Goal: Task Accomplishment & Management: Manage account settings

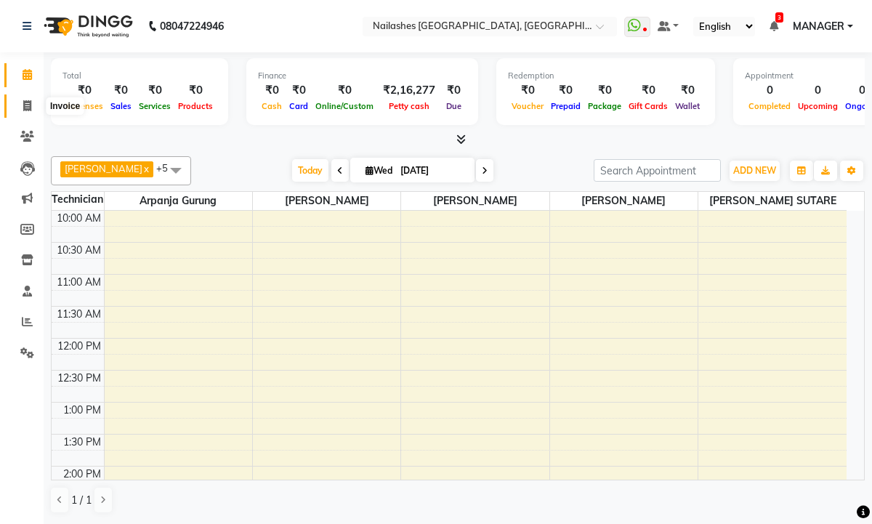
click at [28, 105] on icon at bounding box center [27, 105] width 8 height 11
select select "8442"
select select "service"
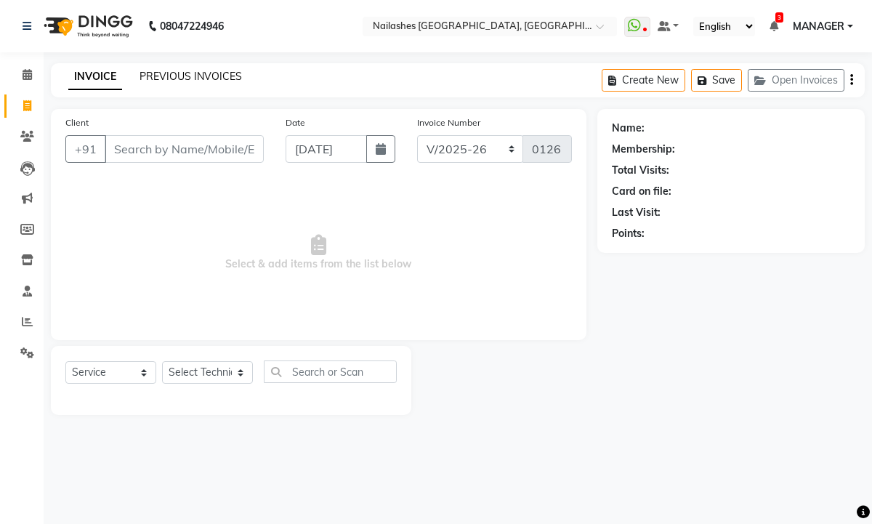
click at [172, 75] on link "PREVIOUS INVOICES" at bounding box center [191, 76] width 103 height 13
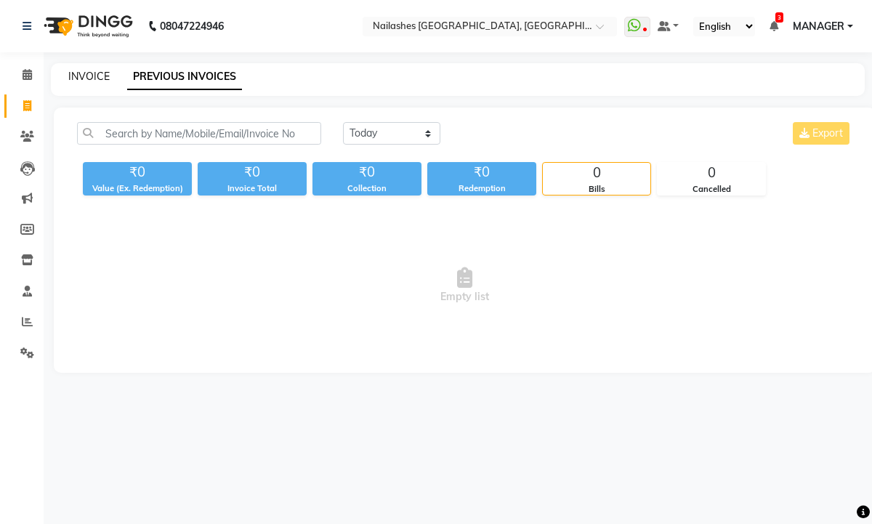
click at [94, 73] on link "INVOICE" at bounding box center [88, 76] width 41 height 13
select select "8442"
select select "service"
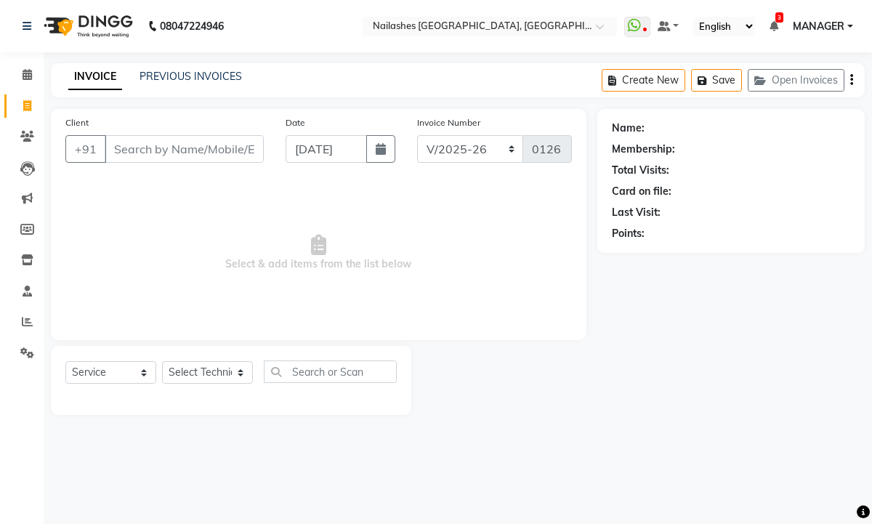
click at [182, 132] on div "Client +91" at bounding box center [165, 145] width 220 height 60
click at [173, 149] on input "Client" at bounding box center [184, 149] width 159 height 28
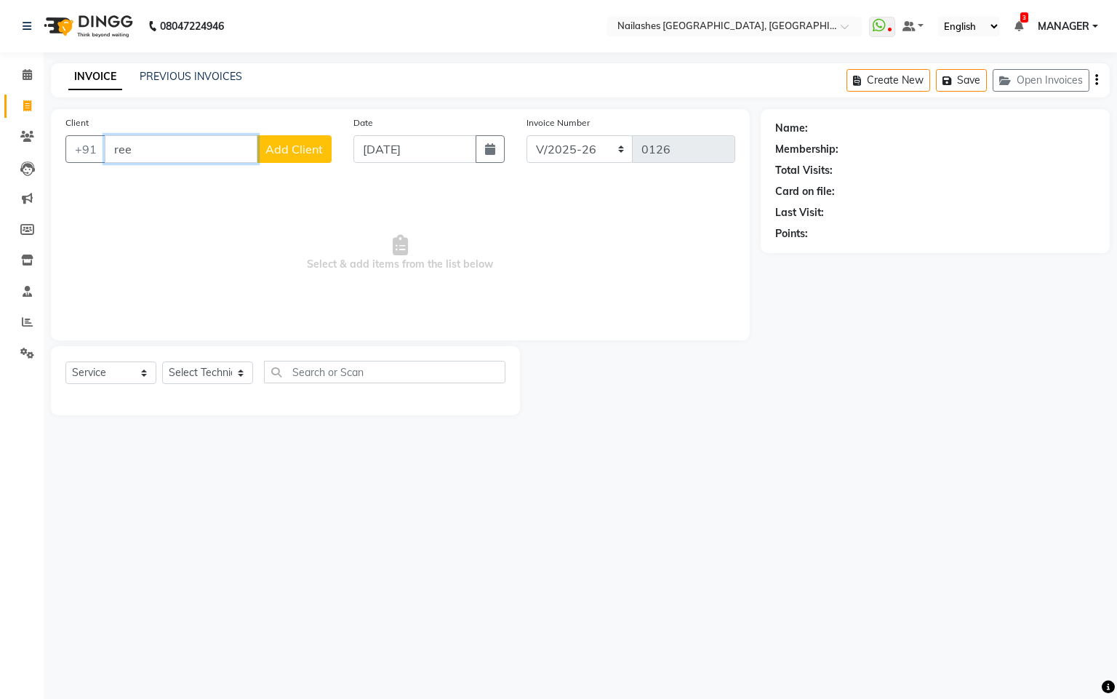
click at [149, 159] on input "ree" at bounding box center [181, 149] width 153 height 28
type input "r"
click at [284, 146] on input "Client" at bounding box center [218, 149] width 227 height 28
click at [262, 188] on ngb-highlight "99******94" at bounding box center [250, 183] width 60 height 15
type input "99******94"
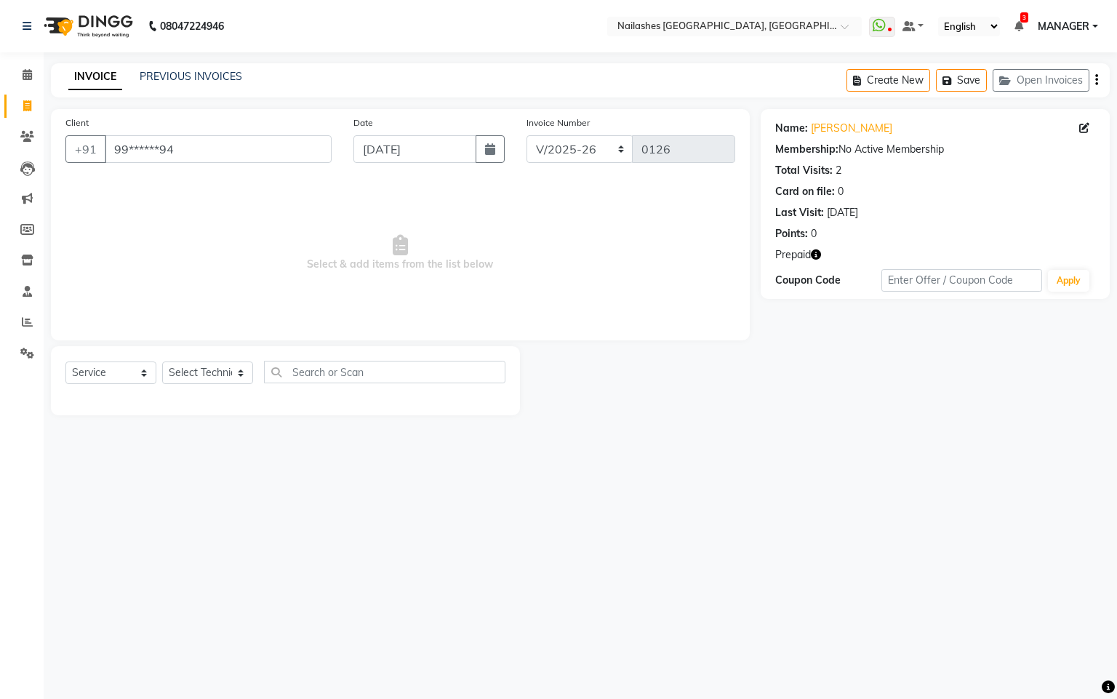
click at [805, 256] on span "Prepaid" at bounding box center [793, 254] width 36 height 15
click at [819, 249] on button "button" at bounding box center [816, 254] width 10 height 15
click at [872, 129] on icon at bounding box center [1084, 128] width 10 height 10
select select "21"
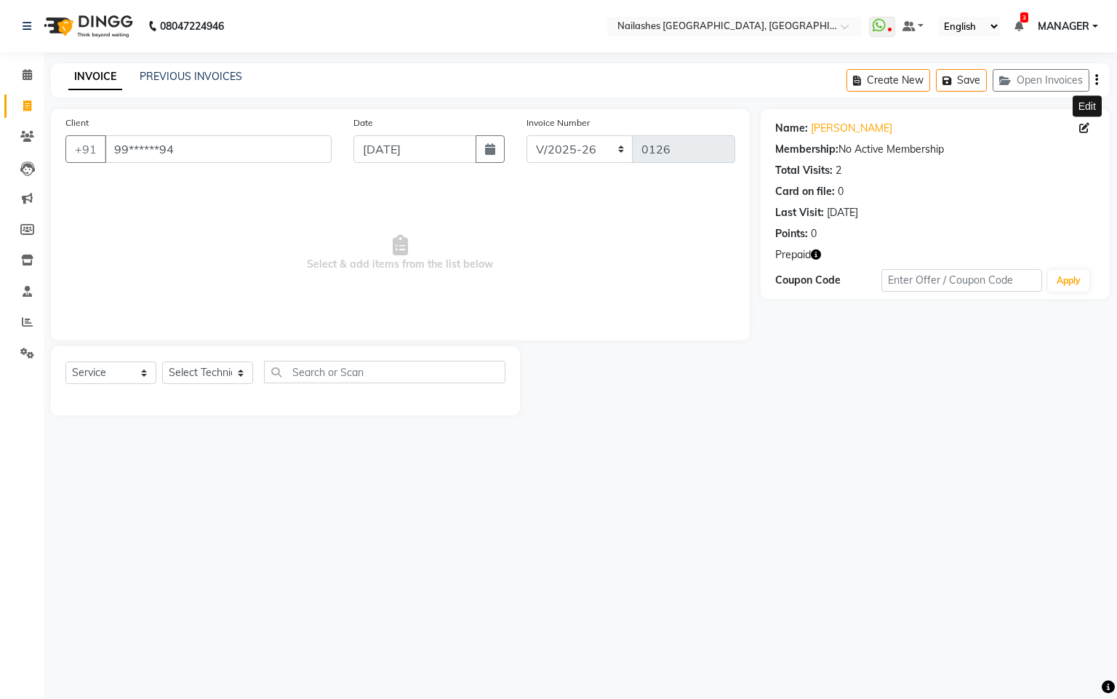
select select "[DEMOGRAPHIC_DATA]"
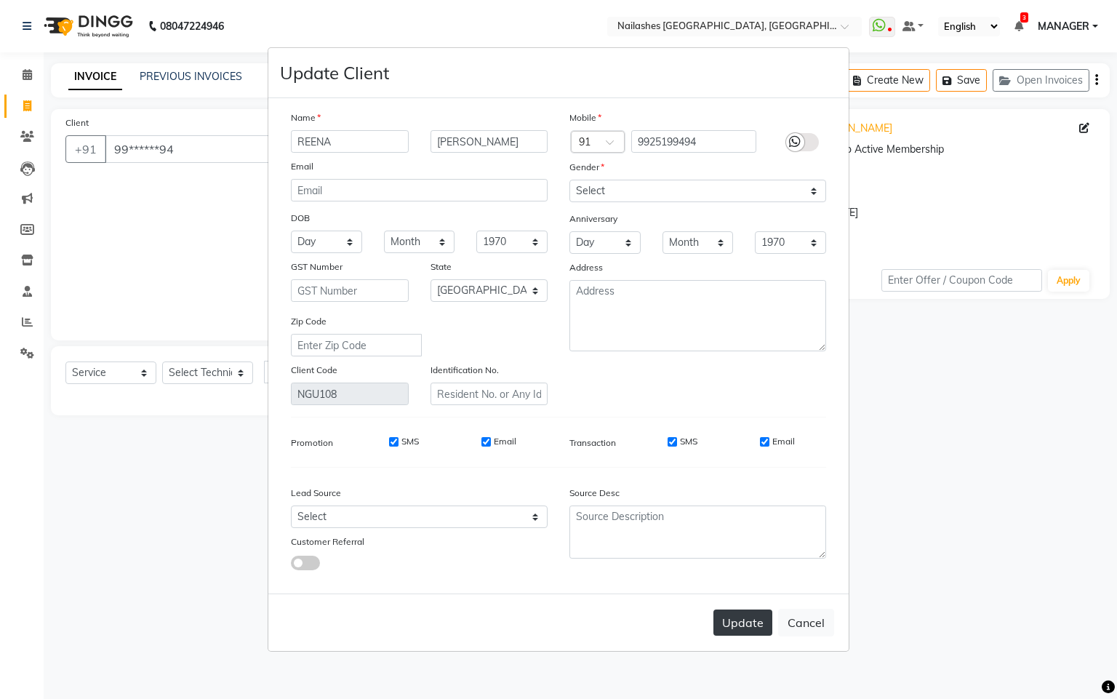
click at [742, 523] on button "Update" at bounding box center [742, 622] width 59 height 26
select select
select select "null"
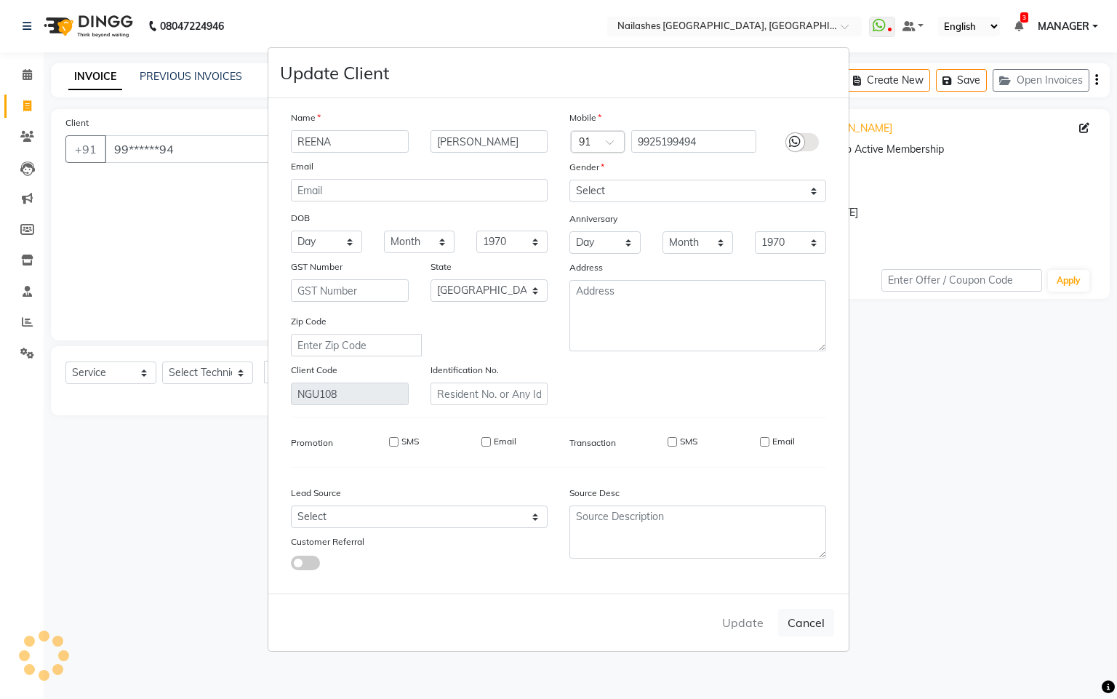
select select
checkbox input "false"
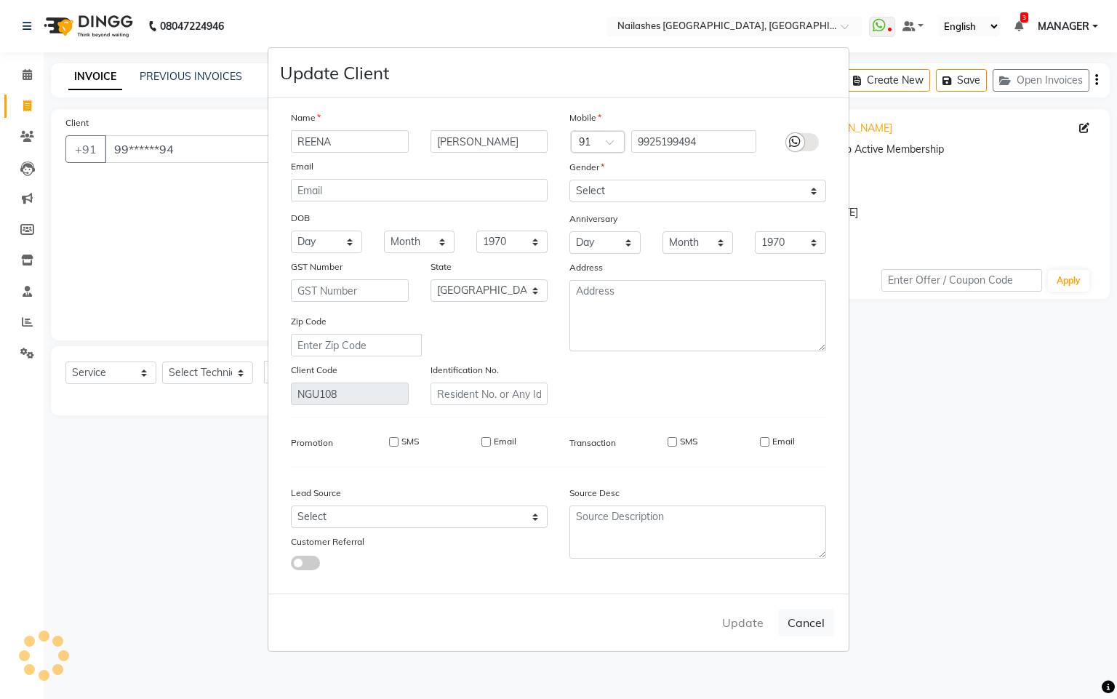
checkbox input "false"
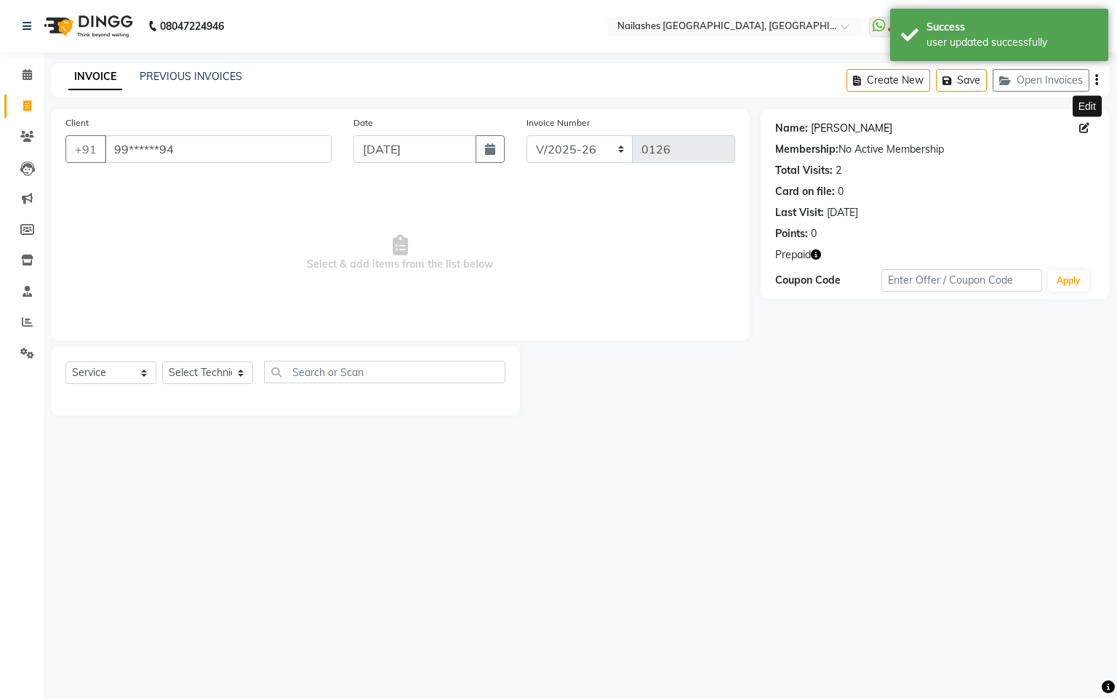
click at [859, 125] on link "Reena Desai" at bounding box center [851, 128] width 81 height 15
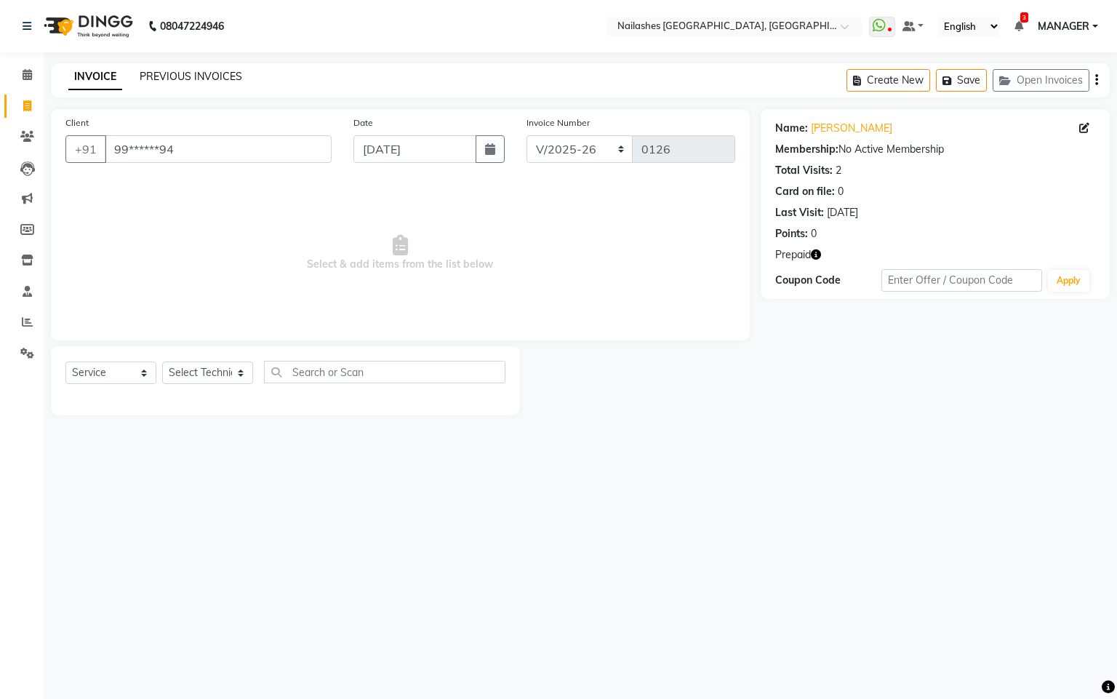
click at [203, 74] on link "PREVIOUS INVOICES" at bounding box center [191, 76] width 103 height 13
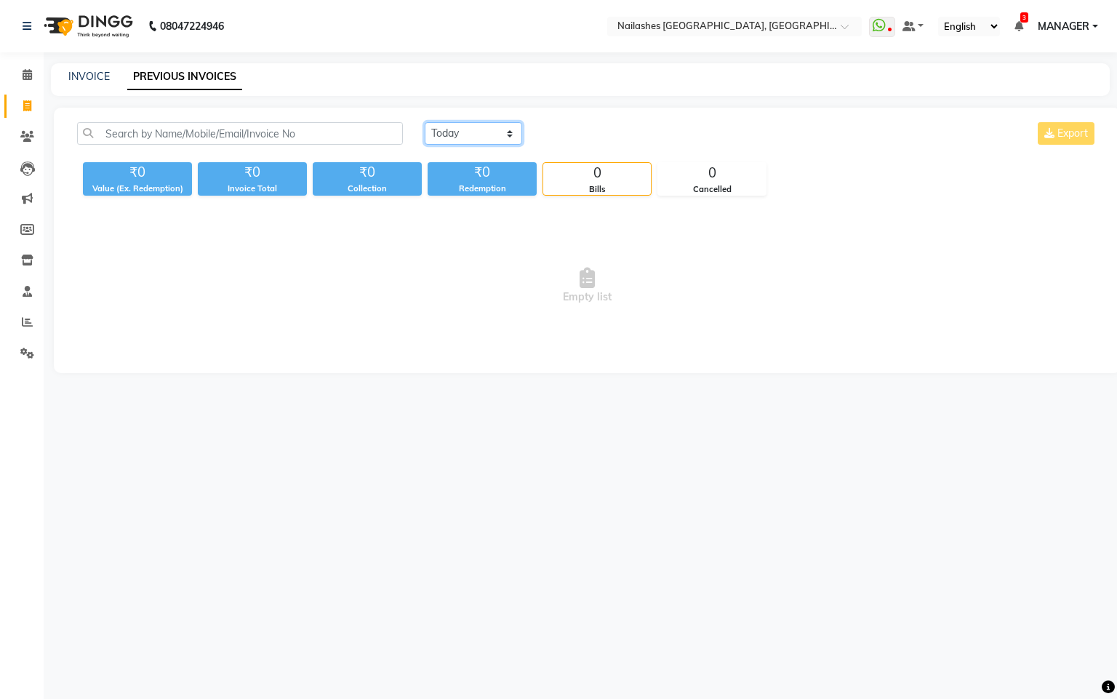
click at [513, 135] on select "Today Yesterday Custom Range" at bounding box center [473, 133] width 97 height 23
select select "range"
click at [425, 122] on select "Today Yesterday Custom Range" at bounding box center [473, 133] width 97 height 23
click at [574, 136] on input "03-09-2025" at bounding box center [592, 134] width 102 height 20
select select "9"
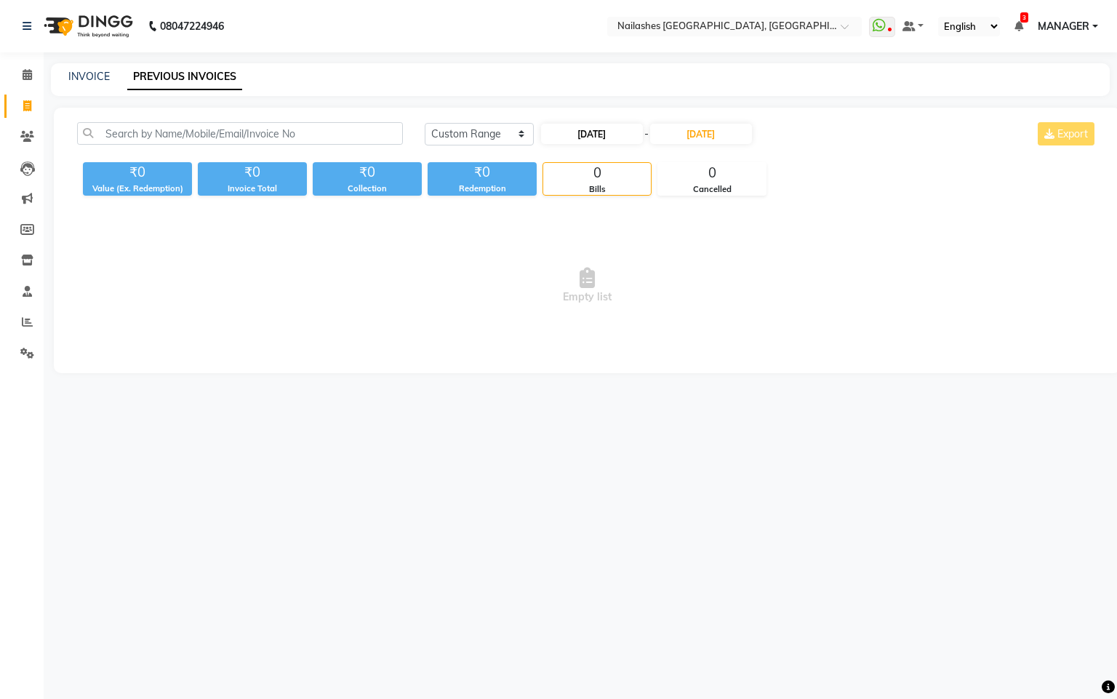
select select "2025"
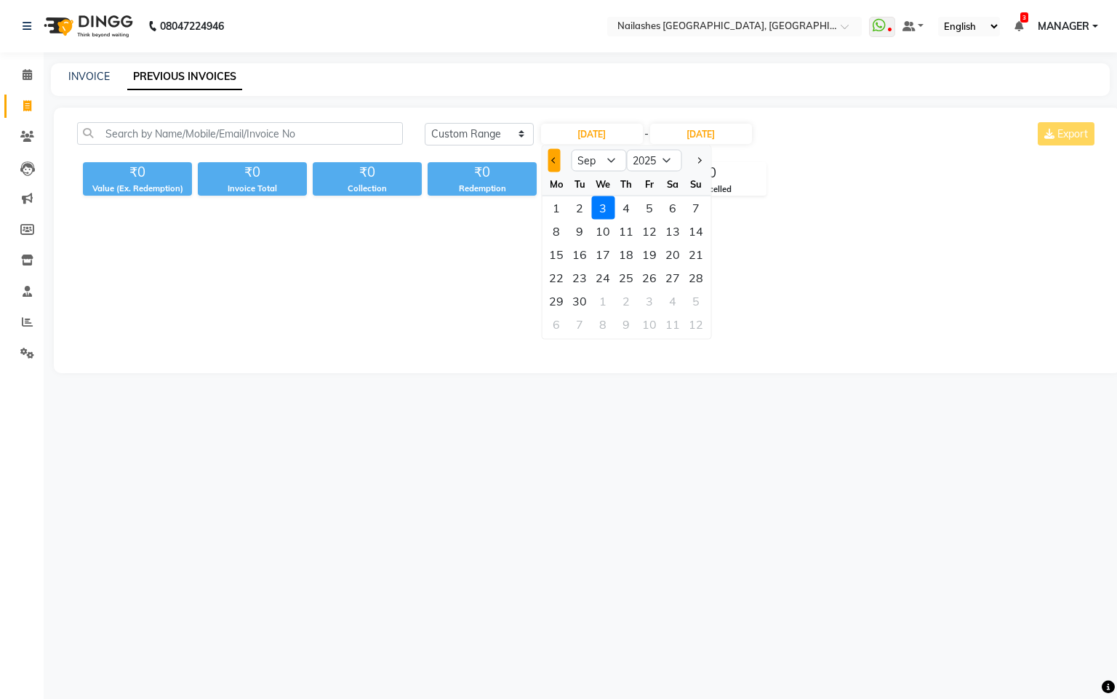
click at [554, 159] on span "Previous month" at bounding box center [554, 160] width 6 height 6
select select "8"
click at [646, 256] on div "15" at bounding box center [649, 254] width 23 height 23
type input "[DATE]"
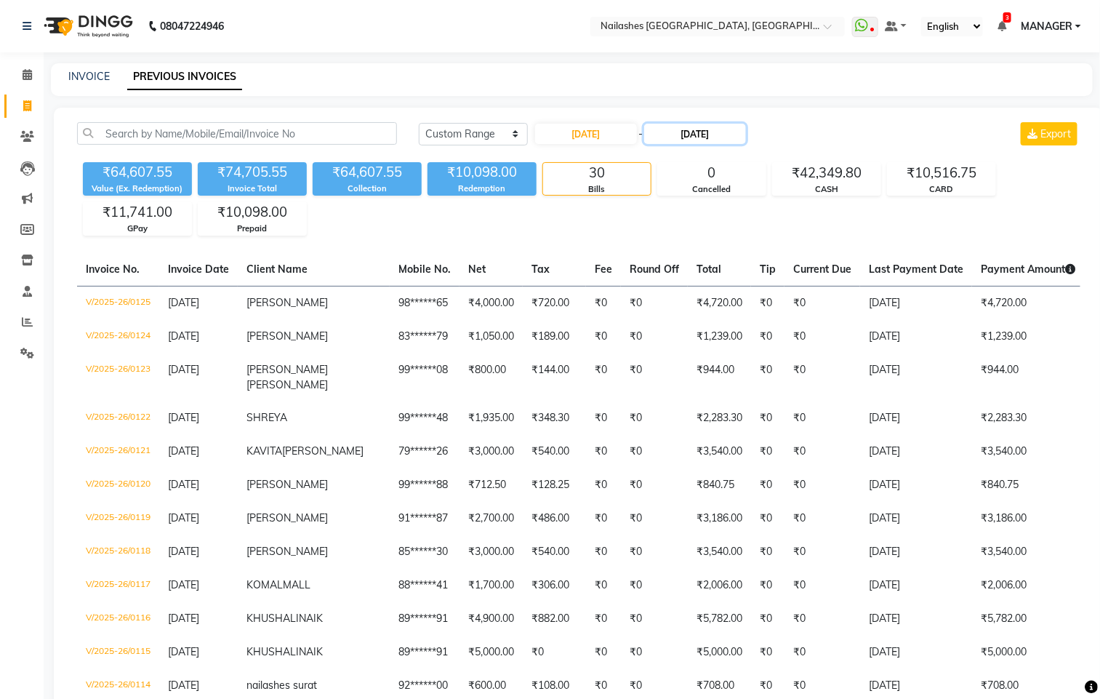
click at [674, 131] on input "03-09-2025" at bounding box center [695, 134] width 102 height 20
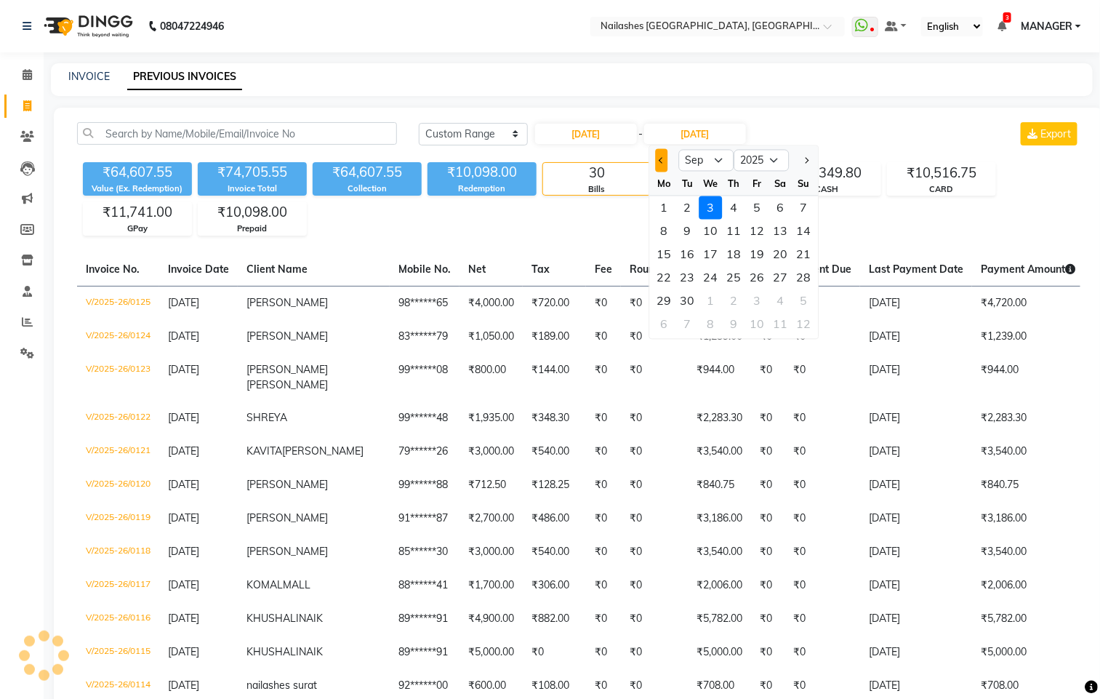
click at [659, 158] on span "Previous month" at bounding box center [662, 160] width 6 height 6
select select "8"
click at [757, 256] on div "15" at bounding box center [757, 254] width 23 height 23
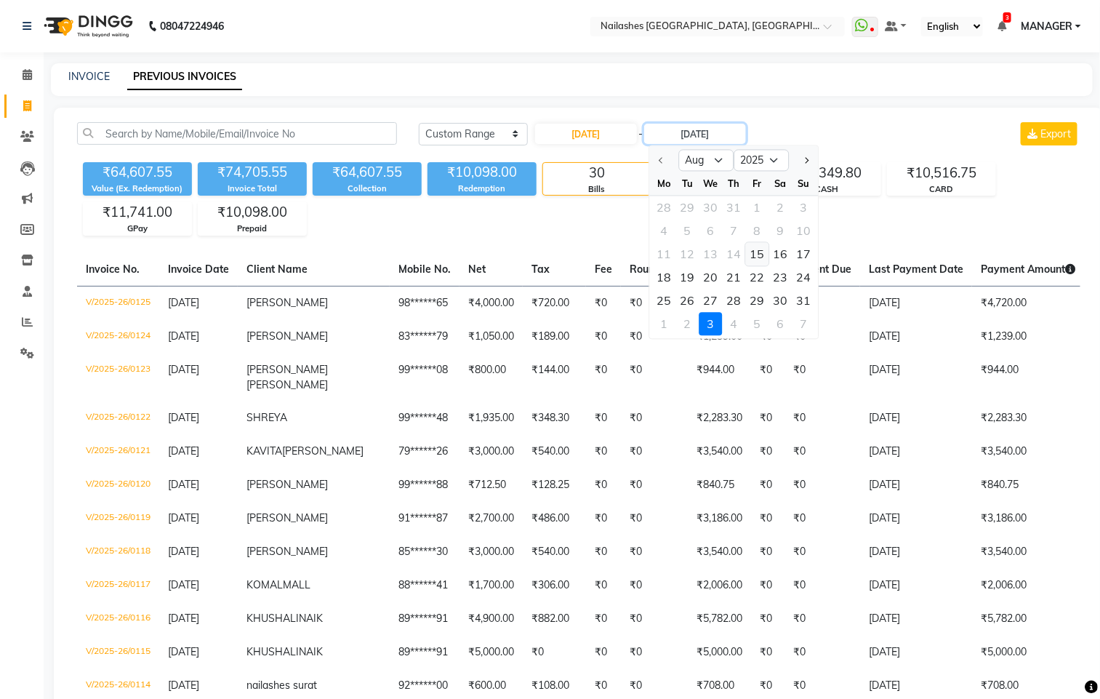
type input "[DATE]"
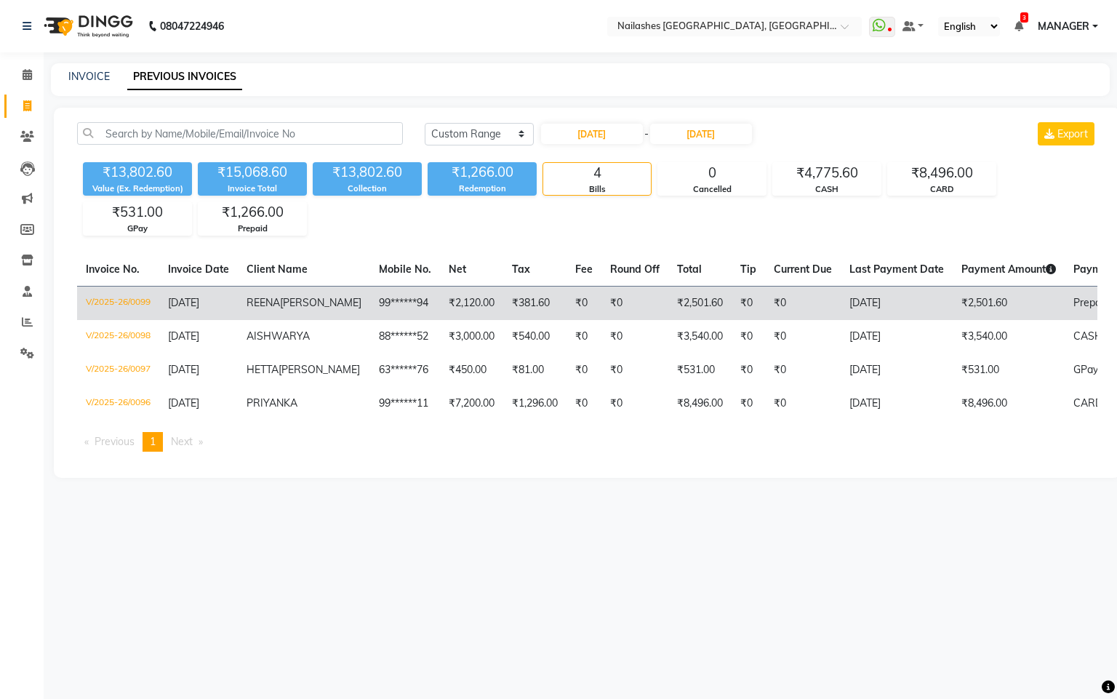
click at [509, 308] on td "₹381.60" at bounding box center [534, 303] width 63 height 34
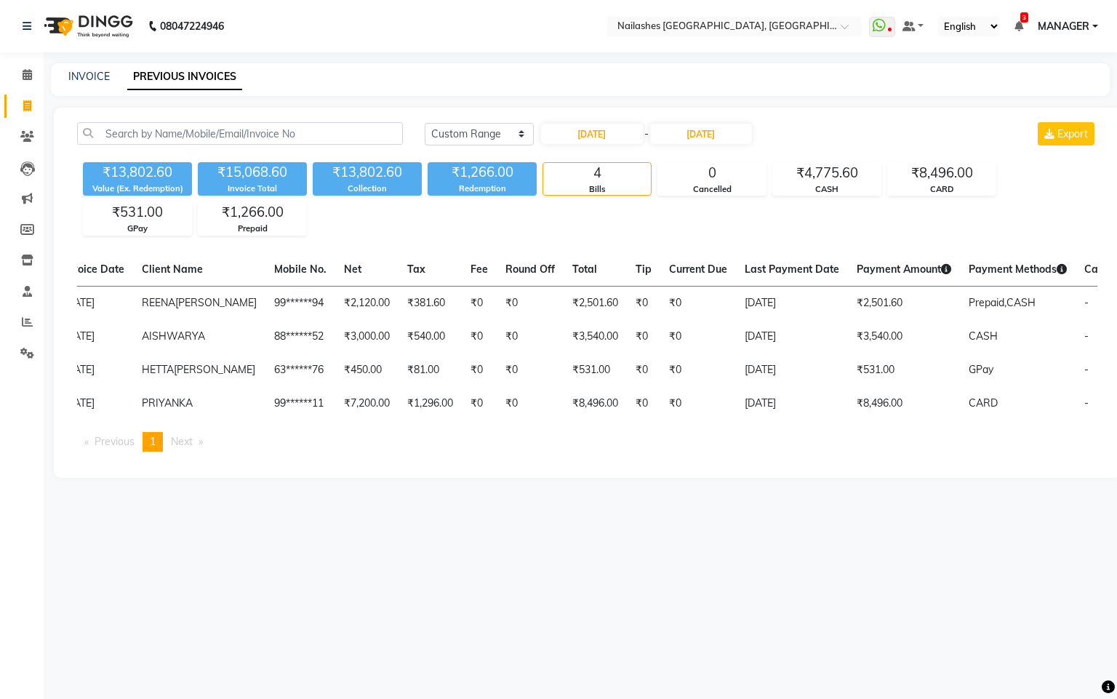
scroll to position [0, 105]
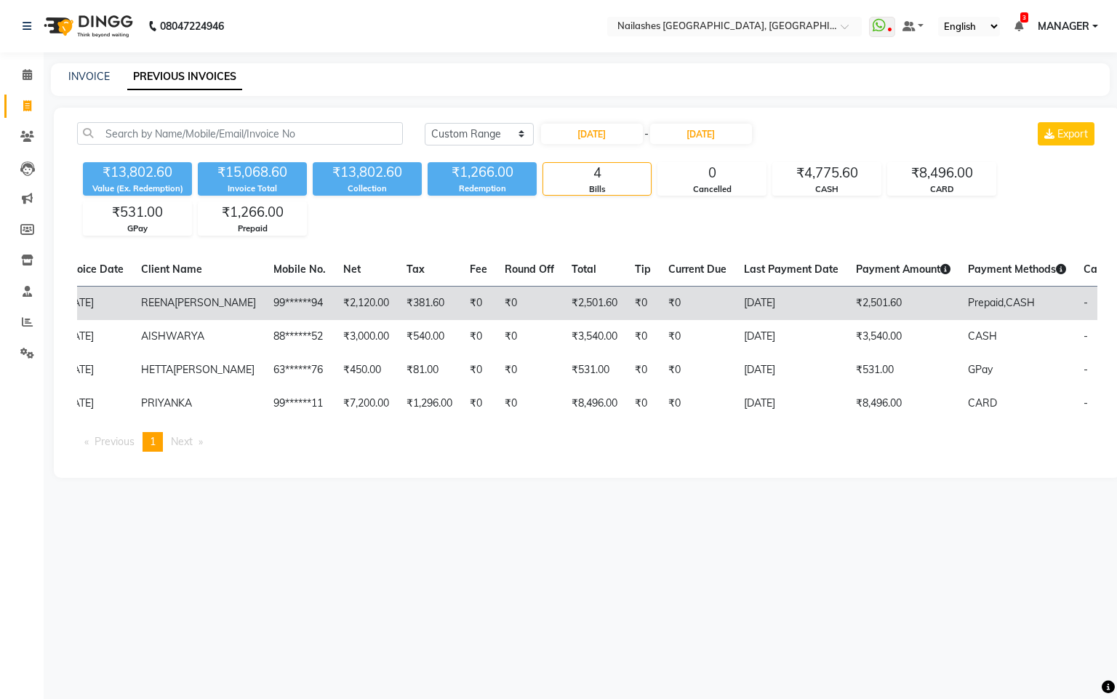
click at [872, 305] on span "Prepaid," at bounding box center [987, 302] width 38 height 13
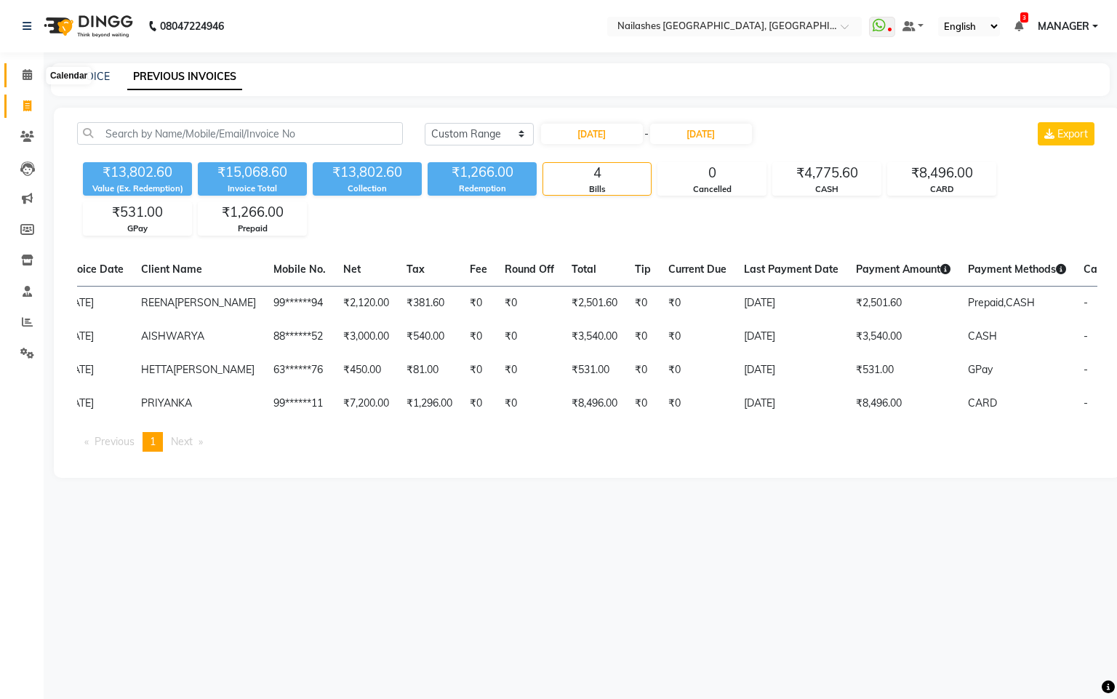
click at [18, 70] on span at bounding box center [27, 75] width 25 height 17
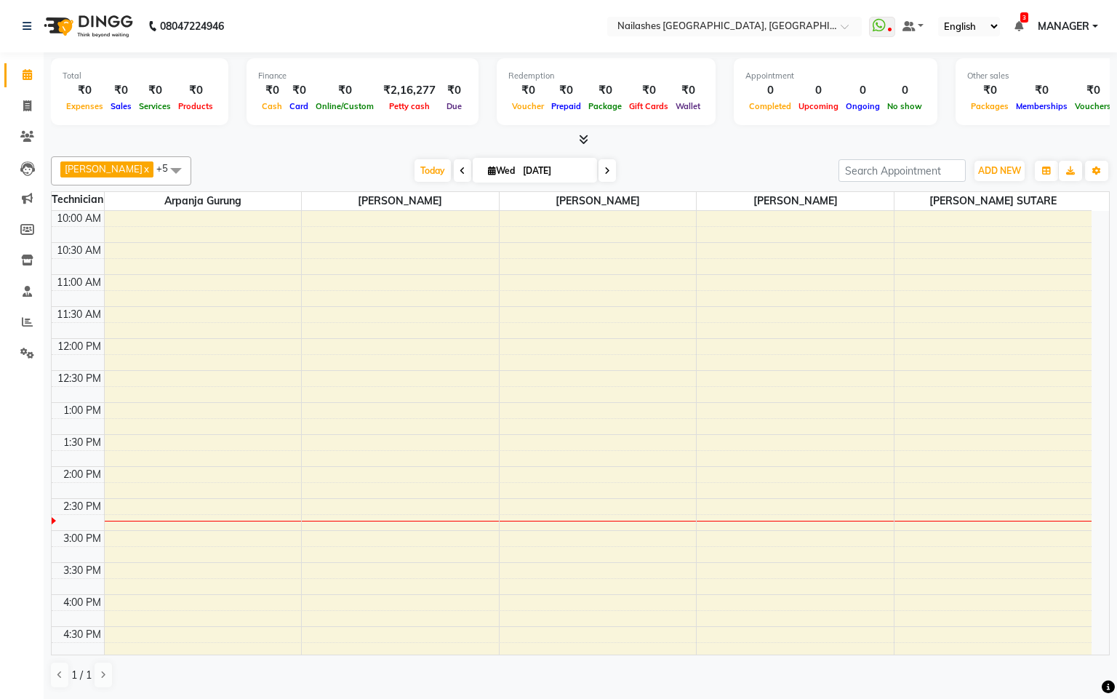
click at [353, 523] on div "10:00 AM 10:30 AM 11:00 AM 11:30 AM 12:00 PM 12:30 PM 1:00 PM 1:30 PM 2:00 PM 2…" at bounding box center [572, 562] width 1040 height 703
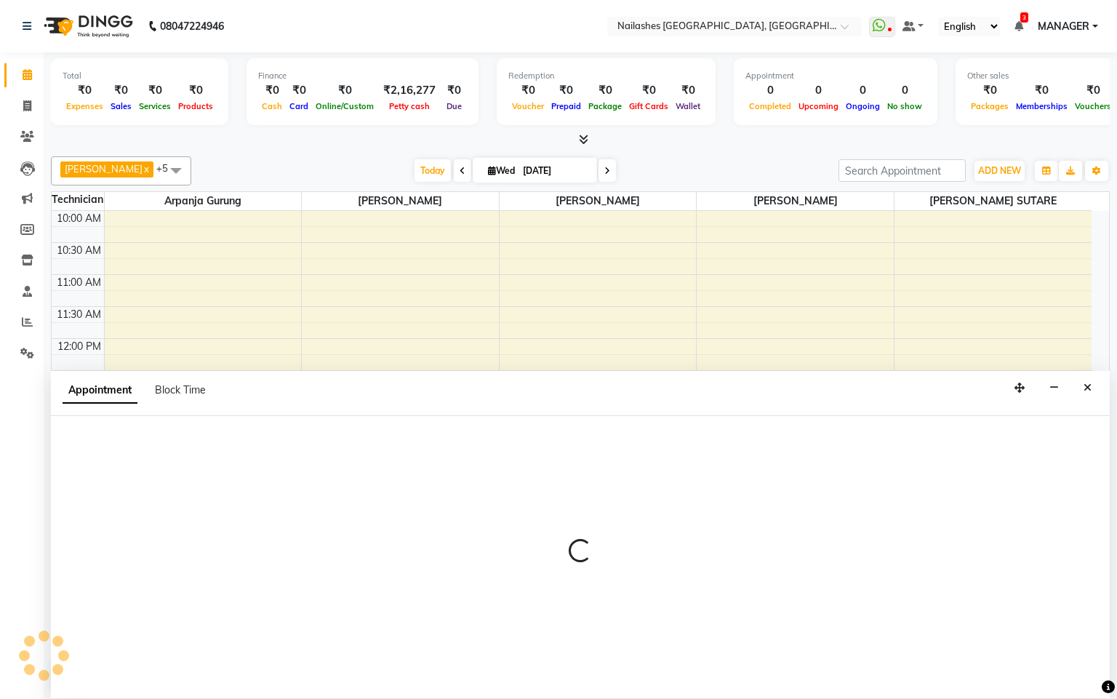
select select "83876"
select select "885"
select select "tentative"
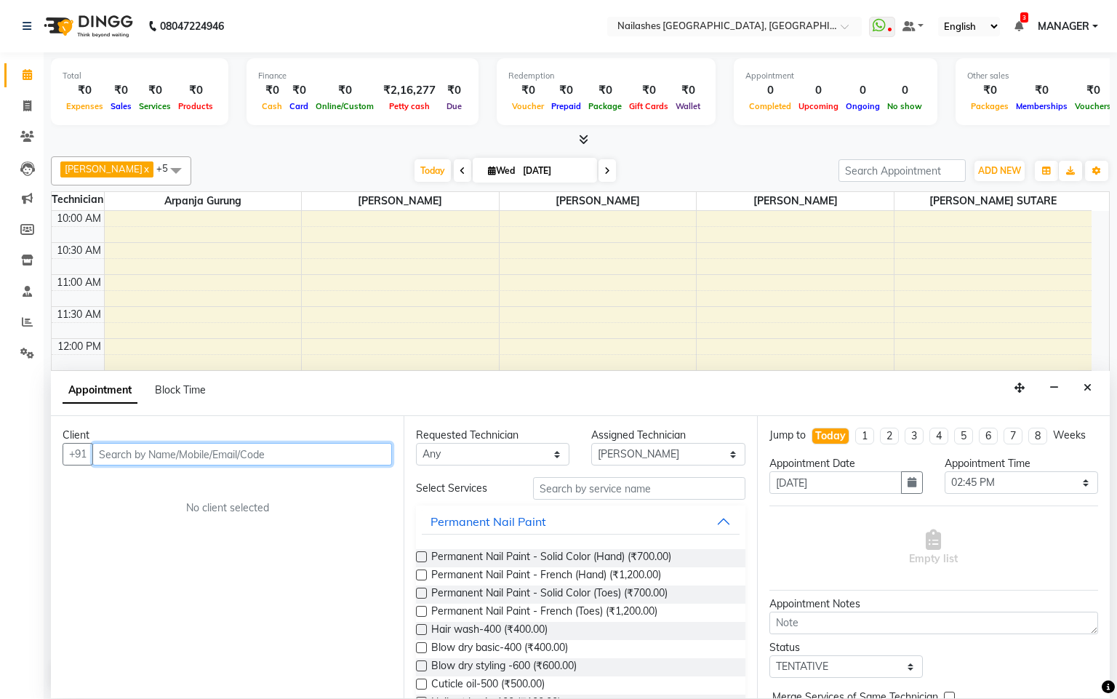
click at [321, 456] on input "text" at bounding box center [242, 454] width 300 height 23
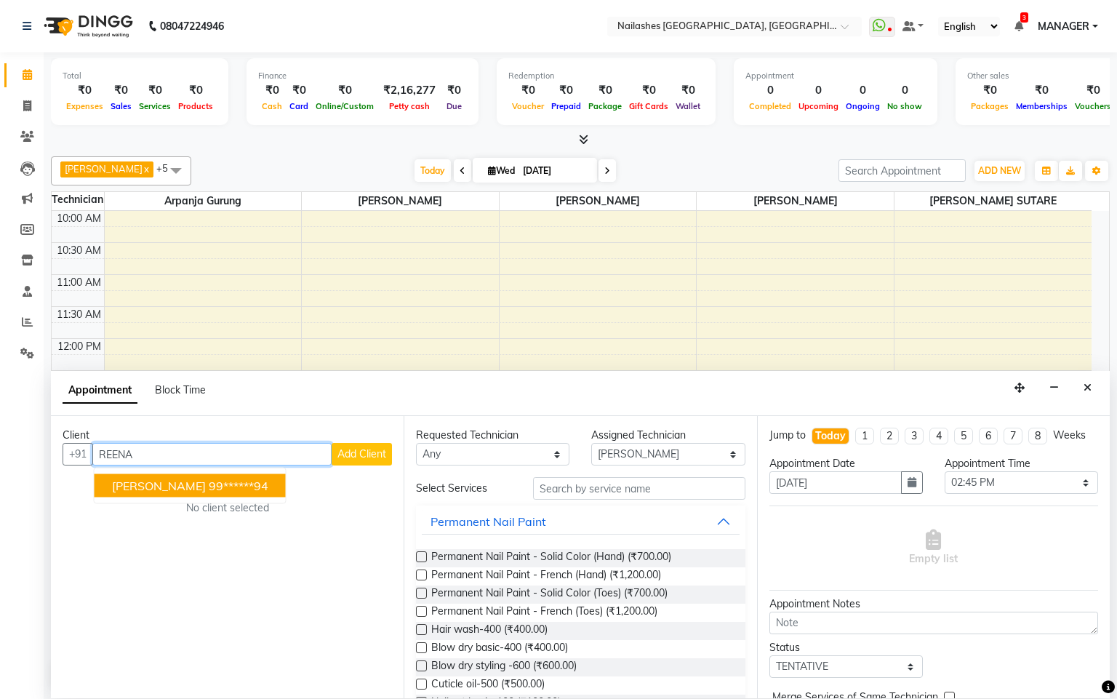
click at [231, 489] on ngb-highlight "99******94" at bounding box center [239, 485] width 60 height 15
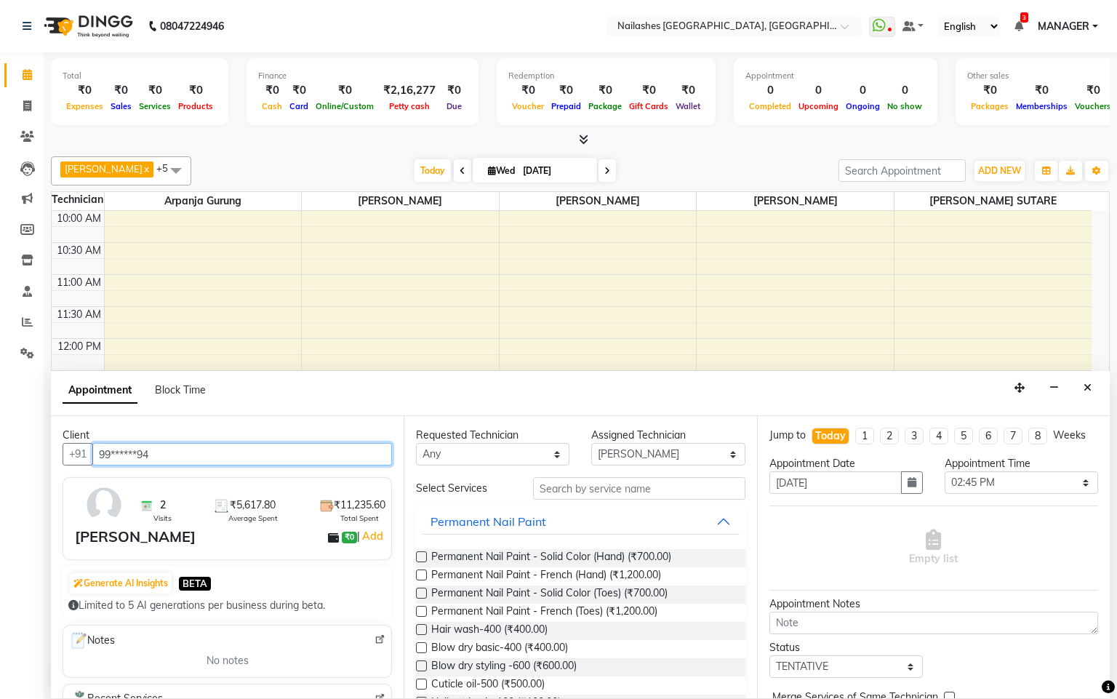
type input "99******94"
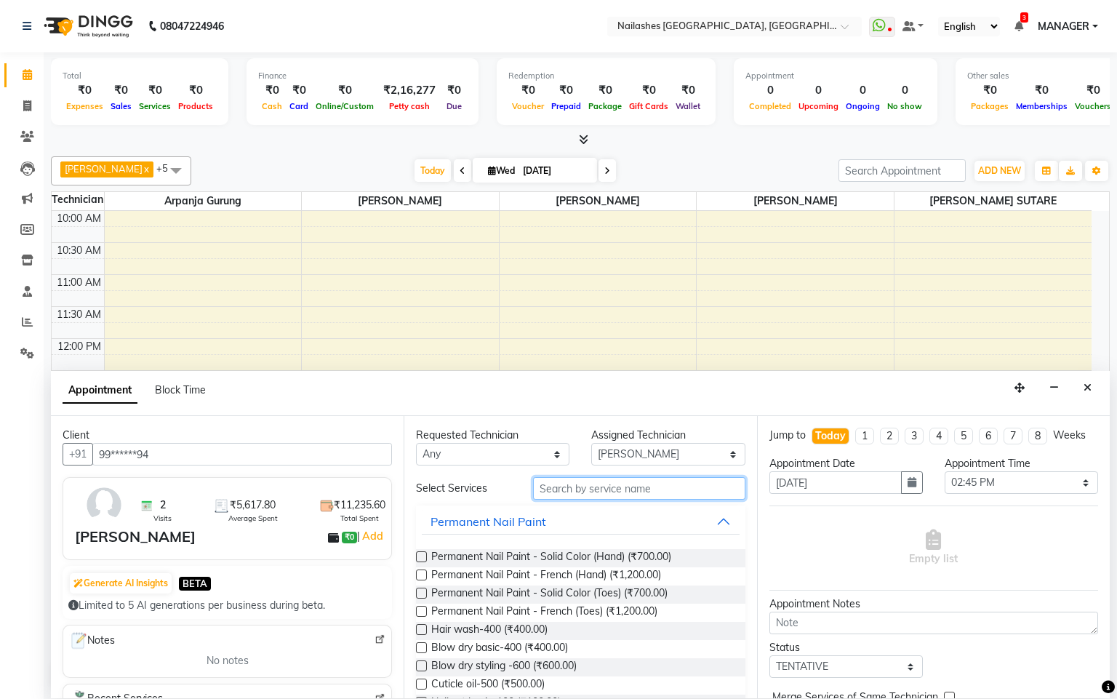
click at [651, 489] on input "text" at bounding box center [639, 488] width 212 height 23
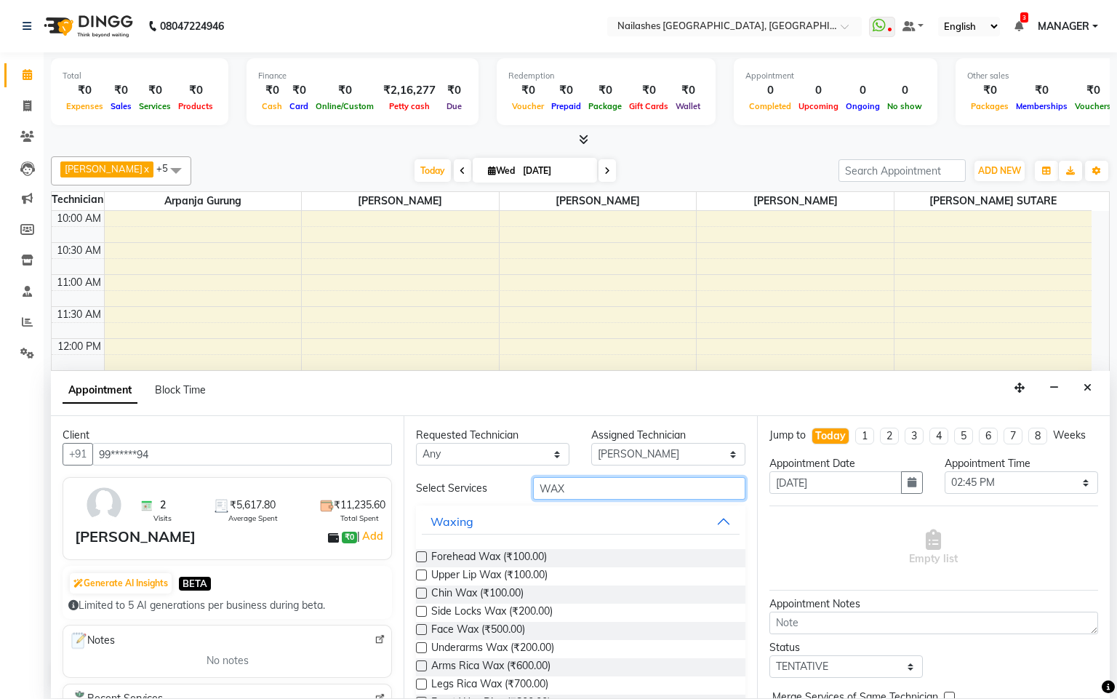
type input "WAX"
click at [427, 523] on div "Arms Rica Wax (₹600.00)" at bounding box center [580, 667] width 329 height 18
click at [419, 523] on label at bounding box center [421, 665] width 11 height 11
click at [419, 523] on input "checkbox" at bounding box center [420, 666] width 9 height 9
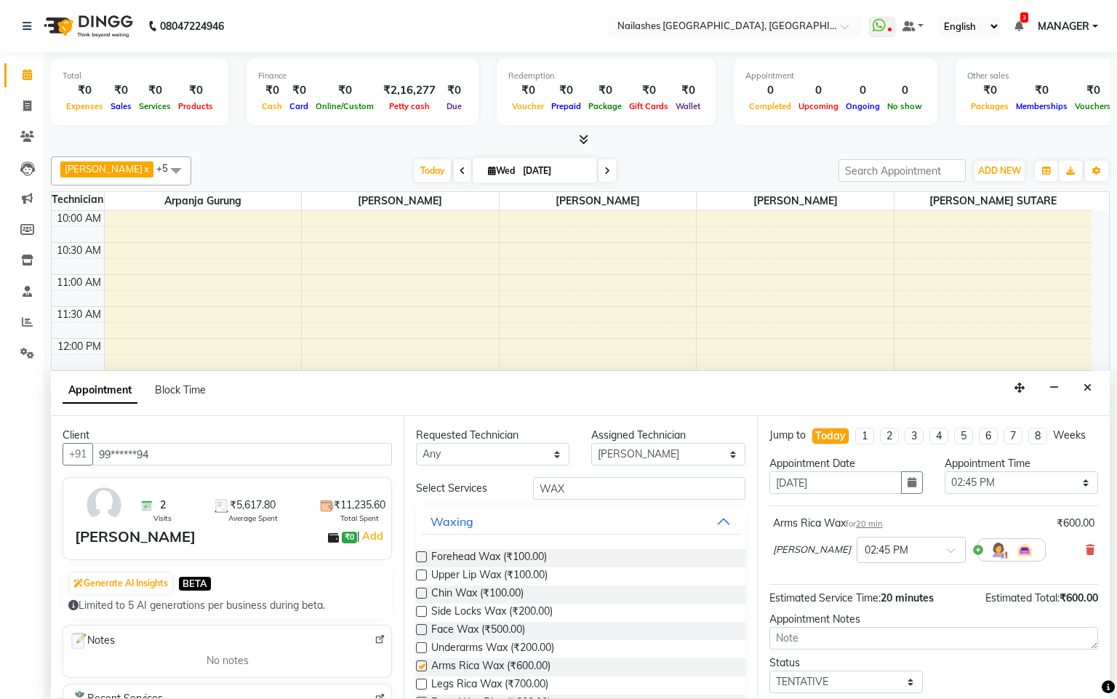
checkbox input "false"
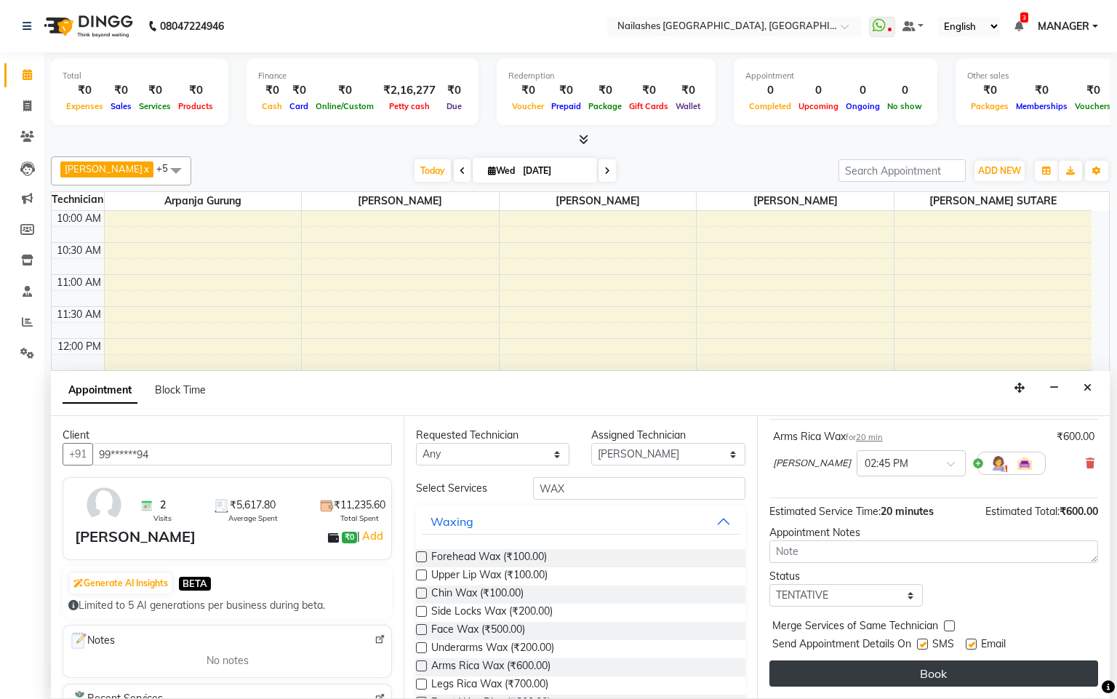
click at [872, 523] on button "Book" at bounding box center [933, 673] width 329 height 26
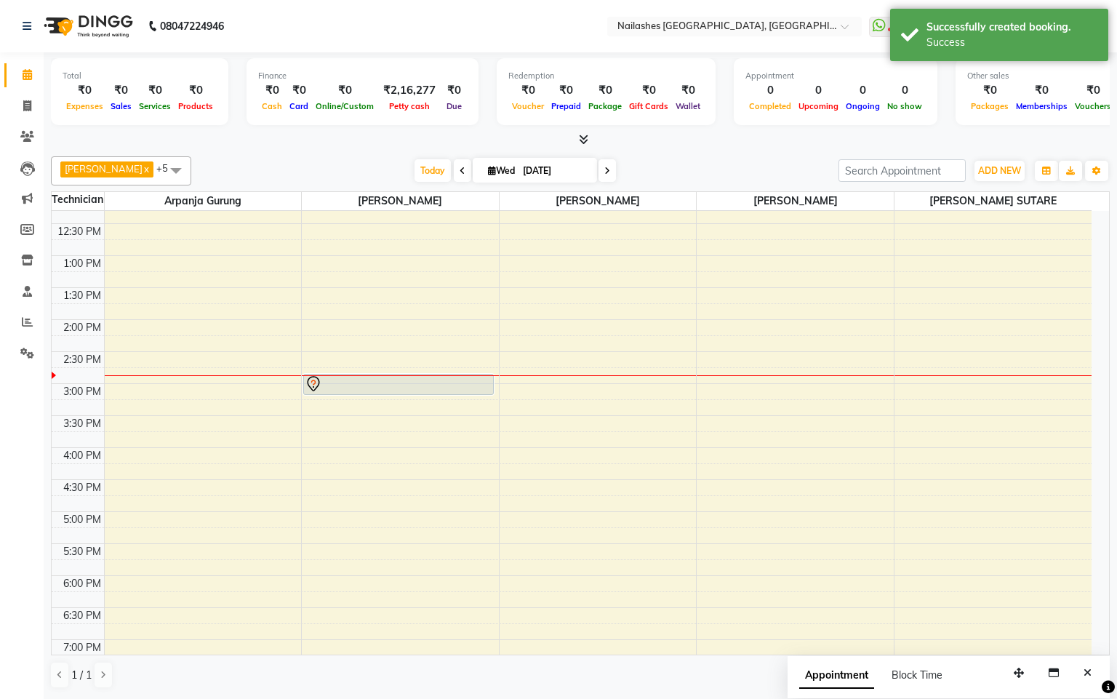
scroll to position [109, 0]
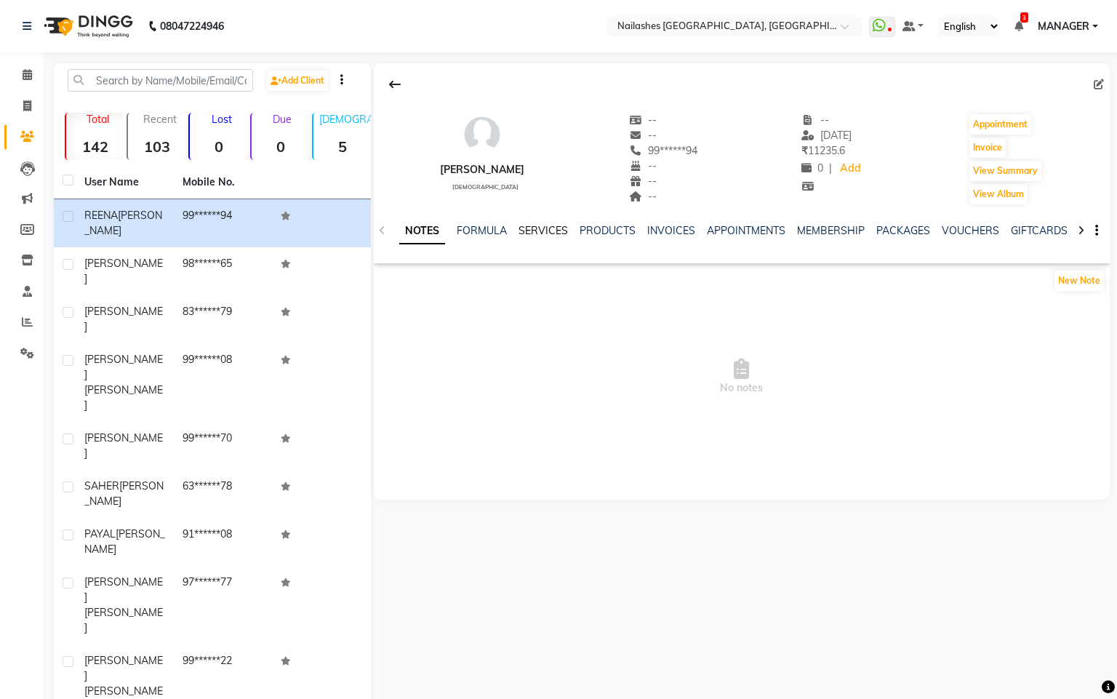
click at [542, 232] on link "SERVICES" at bounding box center [542, 230] width 49 height 13
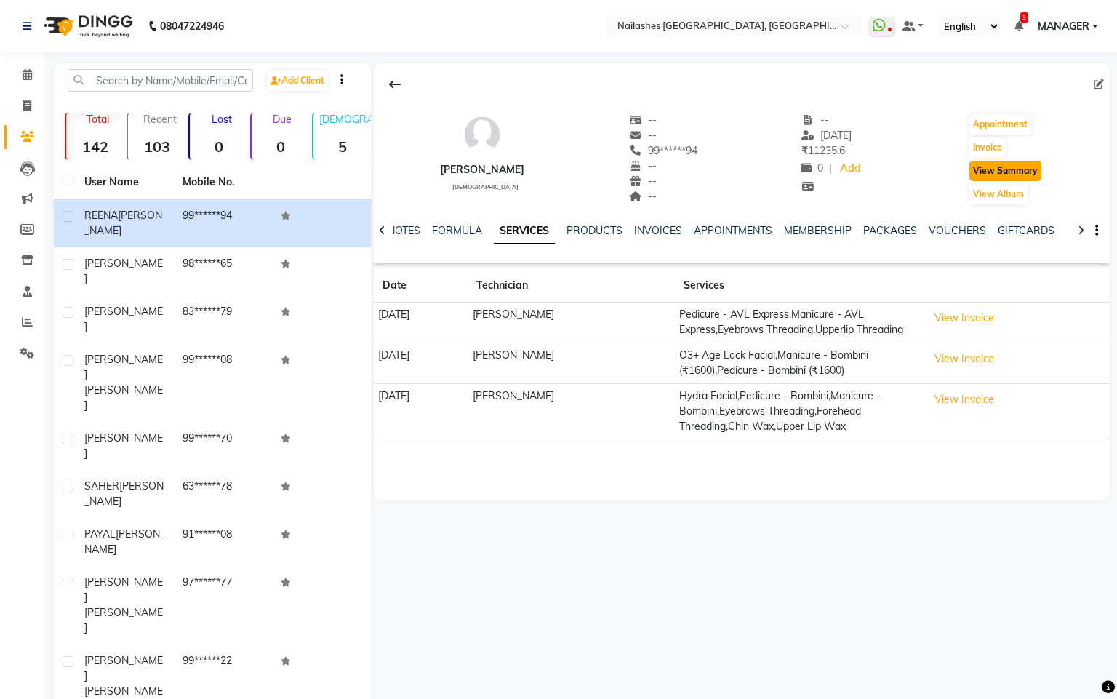
click at [1026, 169] on button "View Summary" at bounding box center [1005, 171] width 72 height 20
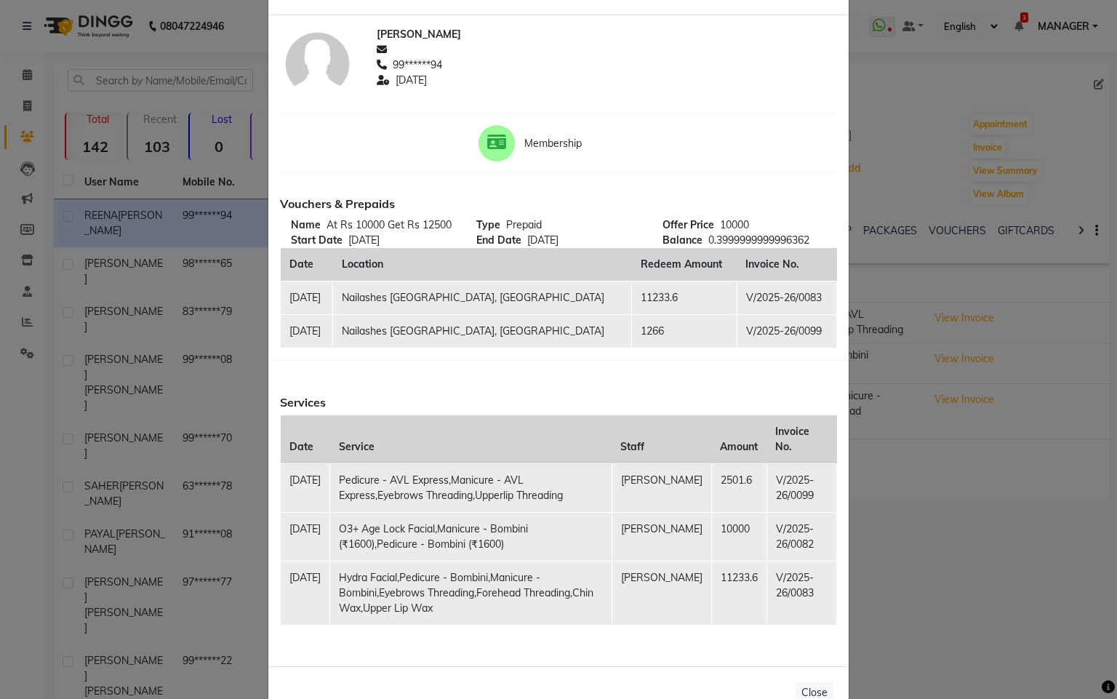
scroll to position [87, 0]
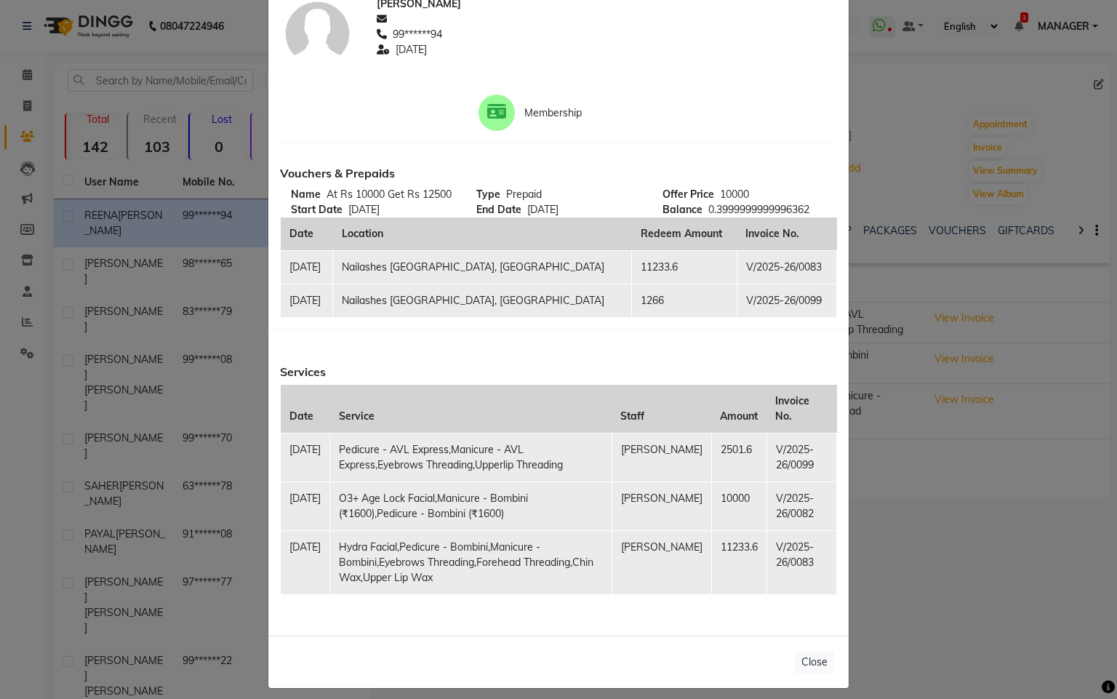
click at [925, 109] on ngb-modal-window "Client Summary Print [PERSON_NAME] 99******94 [DATE] Membership Vouchers & Prep…" at bounding box center [558, 349] width 1117 height 699
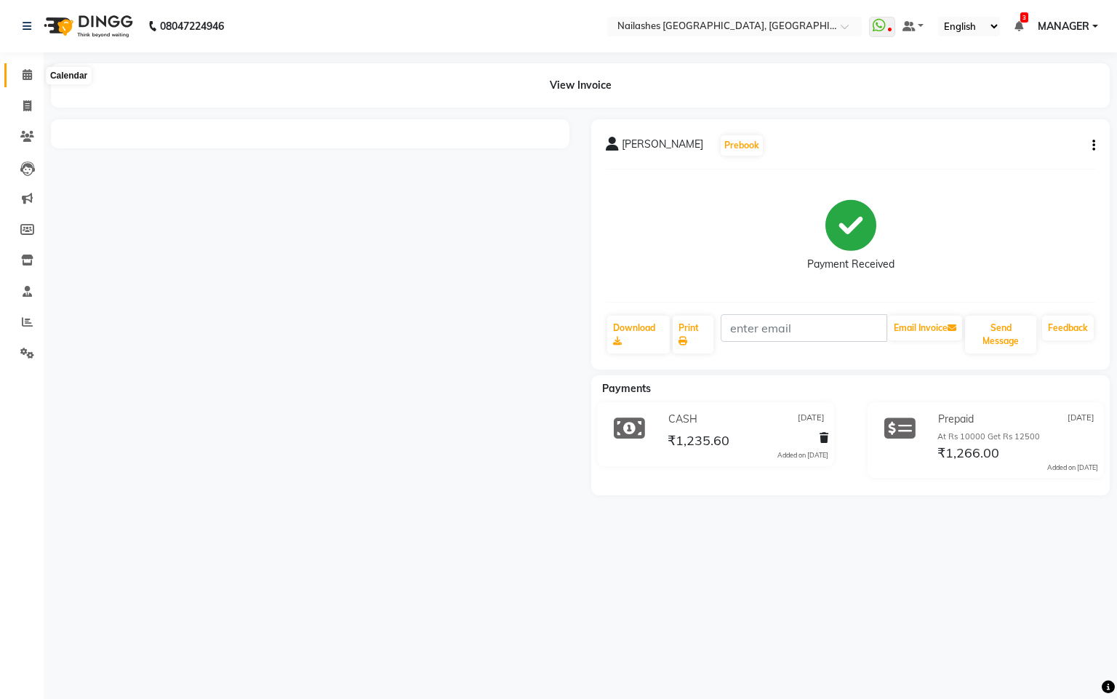
drag, startPoint x: 22, startPoint y: 68, endPoint x: 507, endPoint y: 13, distance: 488.0
click at [23, 72] on icon at bounding box center [27, 74] width 9 height 11
